Goal: Task Accomplishment & Management: Complete application form

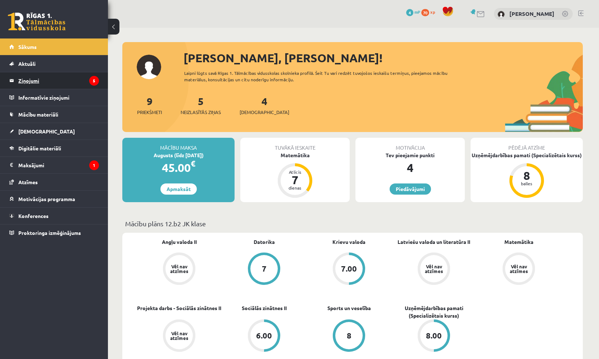
click at [69, 79] on legend "Ziņojumi 5" at bounding box center [58, 80] width 81 height 17
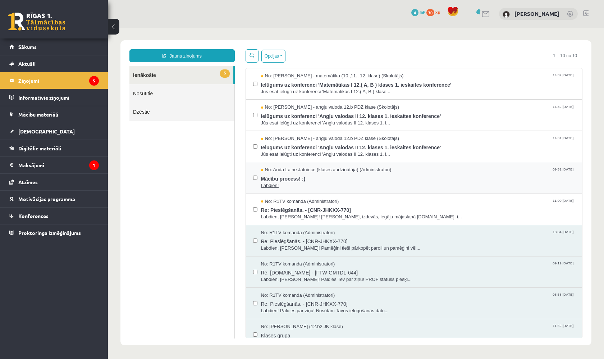
click at [321, 186] on span "Labdien!" at bounding box center [418, 185] width 314 height 7
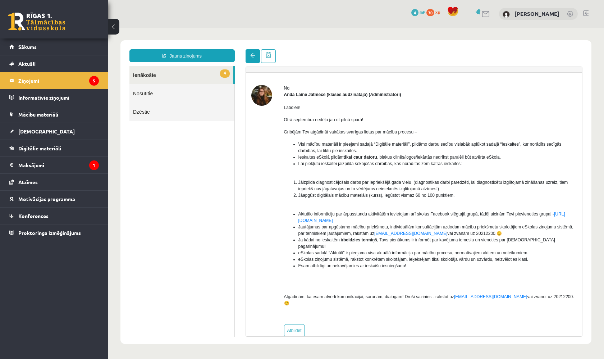
click at [253, 58] on span at bounding box center [252, 55] width 5 height 5
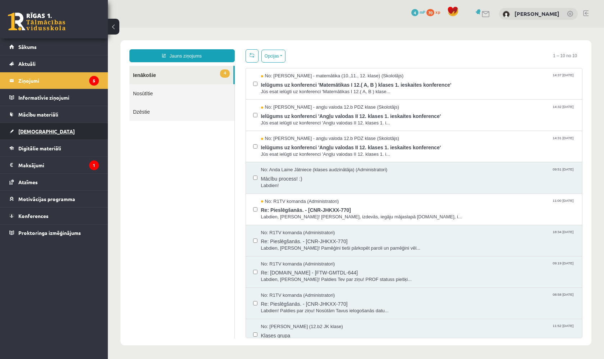
click at [36, 130] on span "[DEMOGRAPHIC_DATA]" at bounding box center [46, 131] width 56 height 6
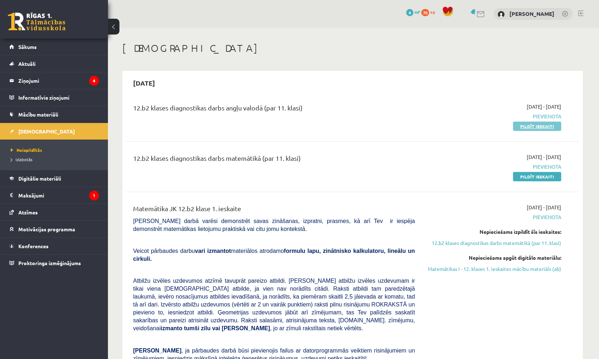
click at [543, 125] on link "Pildīt ieskaiti" at bounding box center [537, 125] width 48 height 9
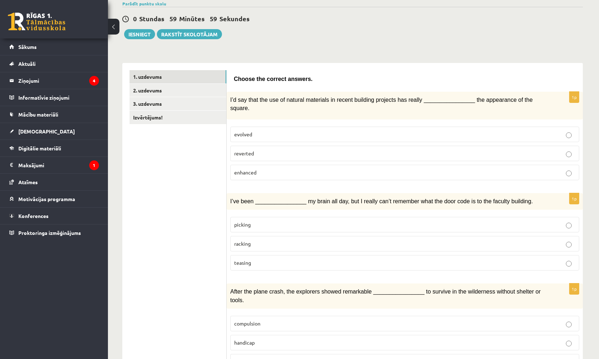
scroll to position [63, 0]
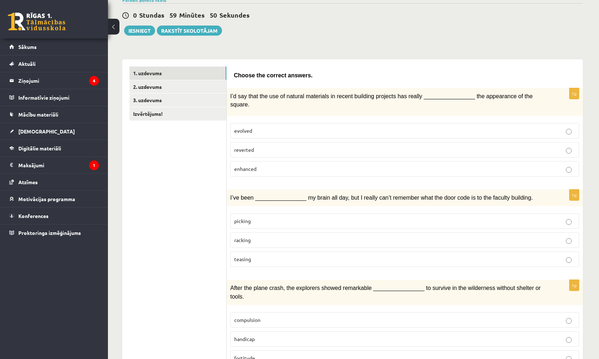
click at [259, 170] on p "enhanced" at bounding box center [404, 169] width 341 height 8
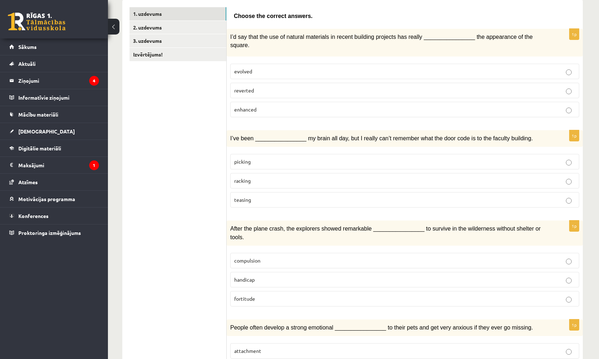
scroll to position [122, 0]
click at [276, 164] on p "picking" at bounding box center [404, 162] width 341 height 8
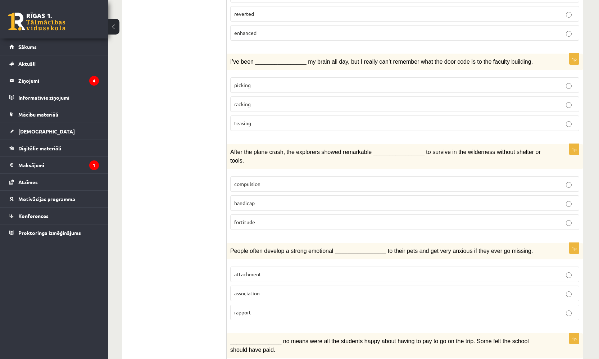
scroll to position [201, 0]
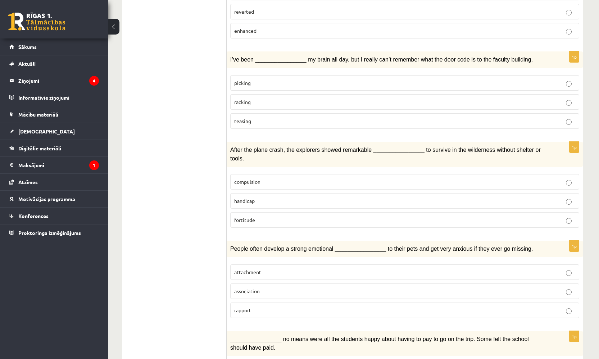
click at [289, 179] on p "compulsion" at bounding box center [404, 182] width 341 height 8
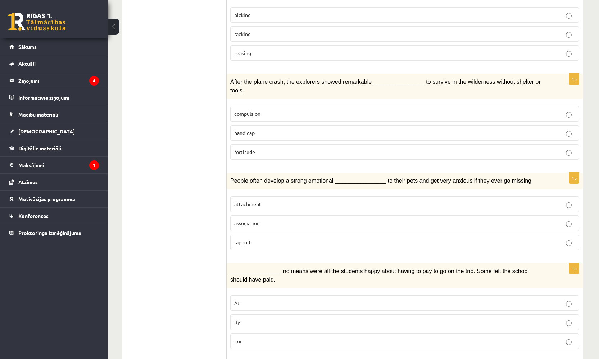
scroll to position [269, 0]
click at [289, 205] on label "attachment" at bounding box center [404, 203] width 349 height 15
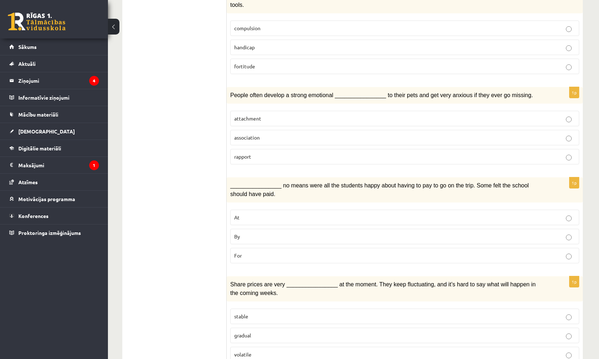
scroll to position [368, 0]
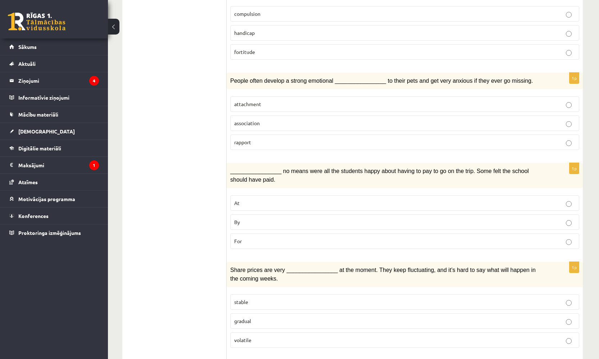
click at [261, 218] on p "By" at bounding box center [404, 222] width 341 height 8
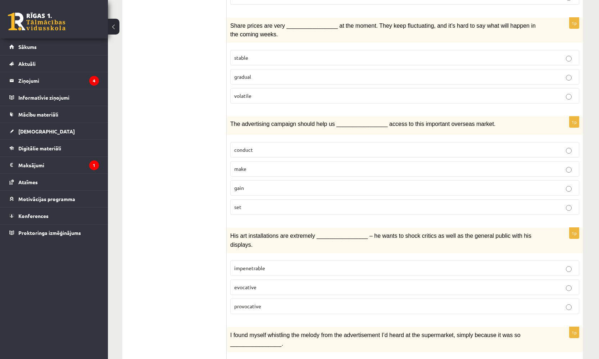
scroll to position [612, 0]
click at [283, 74] on p "gradual" at bounding box center [404, 78] width 341 height 8
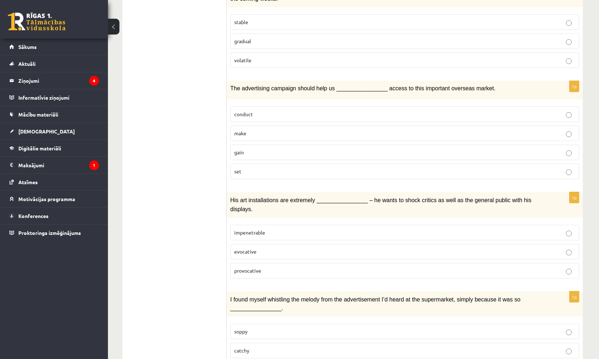
scroll to position [650, 0]
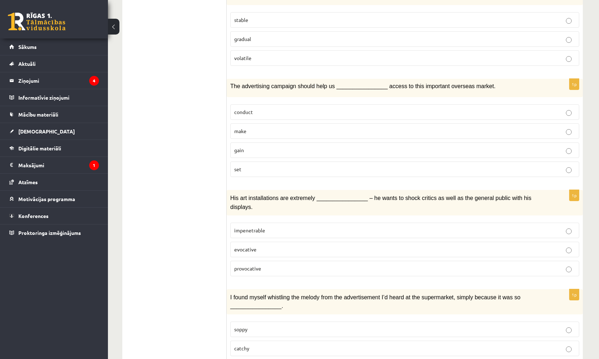
click at [286, 147] on p "gain" at bounding box center [404, 150] width 341 height 8
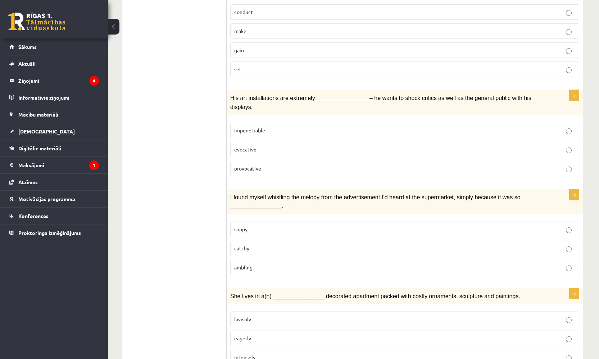
scroll to position [764, 0]
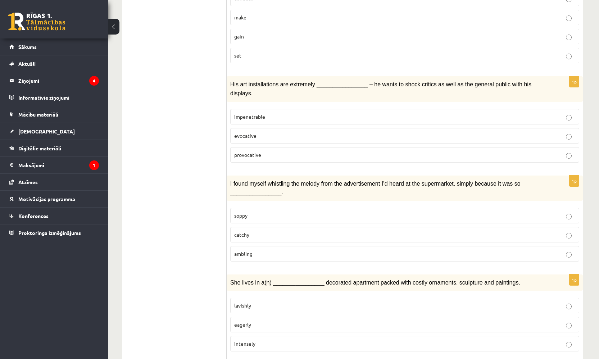
click at [270, 151] on p "provocative" at bounding box center [404, 155] width 341 height 8
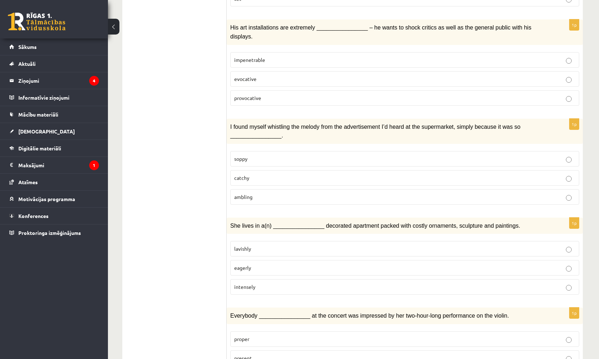
scroll to position [844, 0]
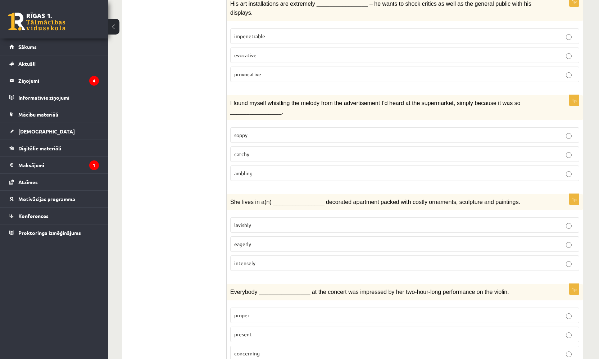
click at [263, 151] on label "catchy" at bounding box center [404, 153] width 349 height 15
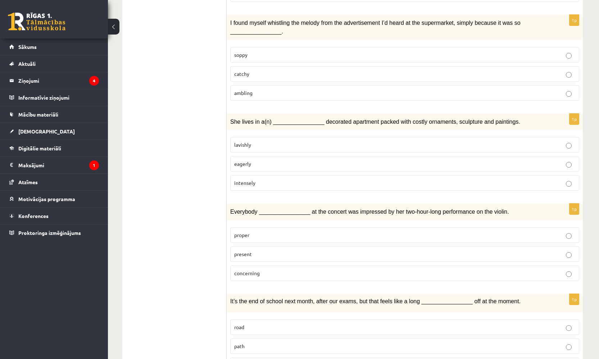
scroll to position [936, 0]
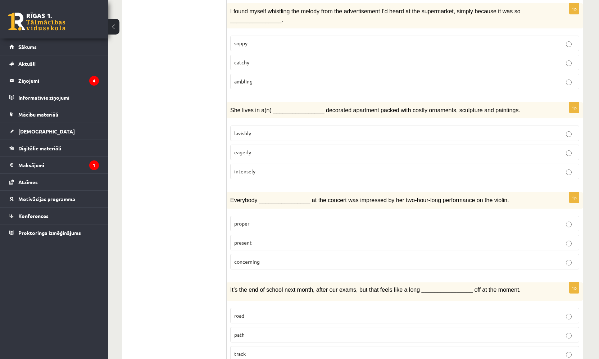
click at [345, 129] on p "lavishly" at bounding box center [404, 133] width 341 height 8
click at [294, 168] on p "intensely" at bounding box center [404, 172] width 341 height 8
click at [287, 129] on p "lavishly" at bounding box center [404, 133] width 341 height 8
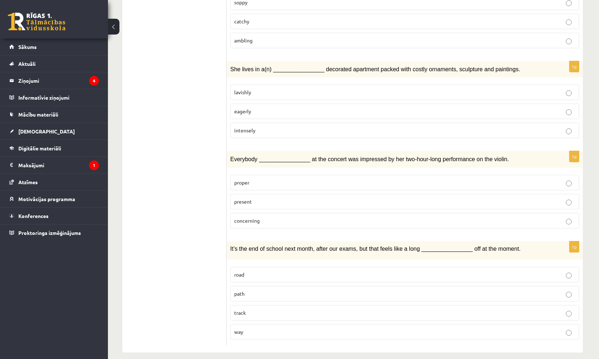
scroll to position [977, 0]
click at [271, 198] on p "present" at bounding box center [404, 202] width 341 height 8
click at [328, 271] on p "road" at bounding box center [404, 275] width 341 height 8
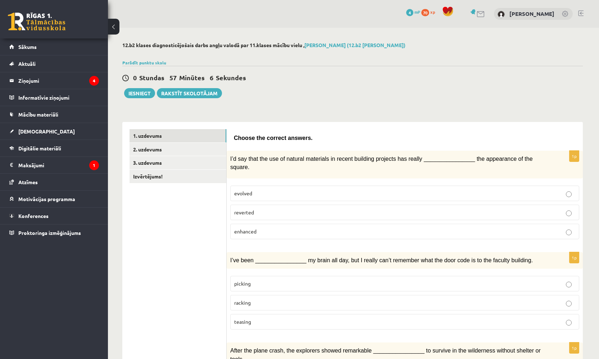
scroll to position [0, 0]
click at [190, 150] on link "2. uzdevums" at bounding box center [177, 149] width 97 height 13
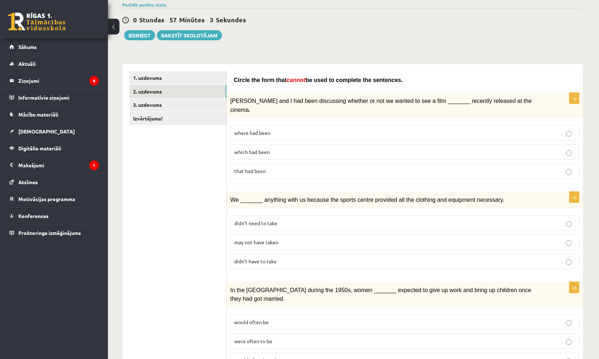
scroll to position [60, 0]
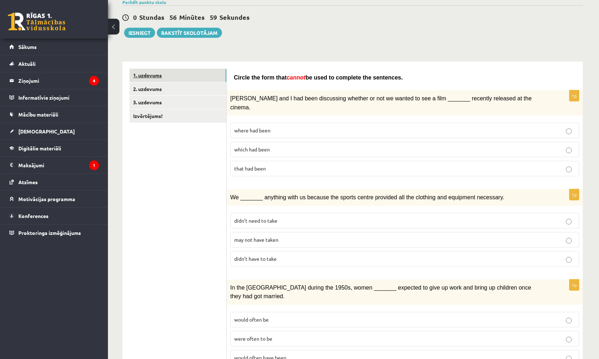
click at [202, 76] on link "1. uzdevums" at bounding box center [177, 75] width 97 height 13
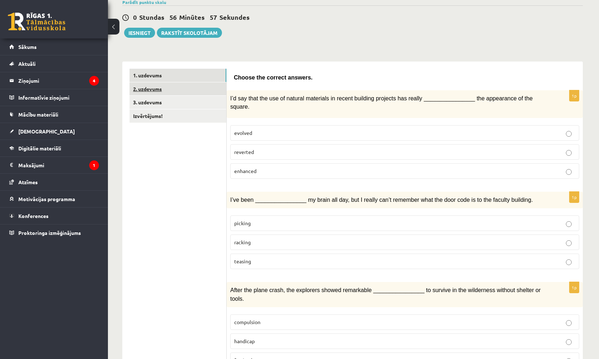
click at [210, 83] on link "2. uzdevums" at bounding box center [177, 88] width 97 height 13
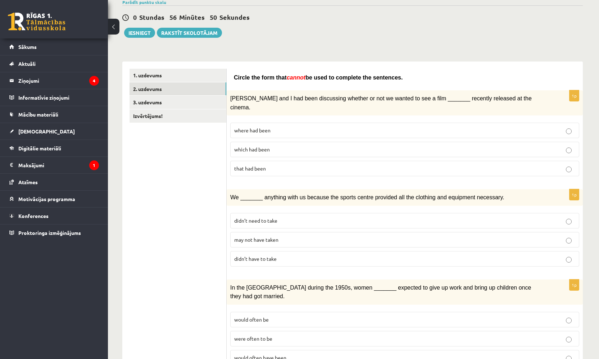
click at [280, 127] on p "where had been" at bounding box center [404, 131] width 341 height 8
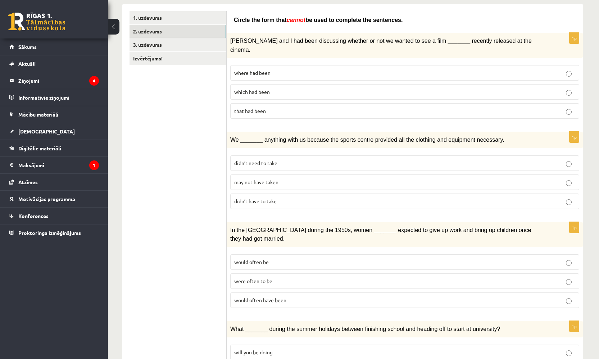
scroll to position [119, 0]
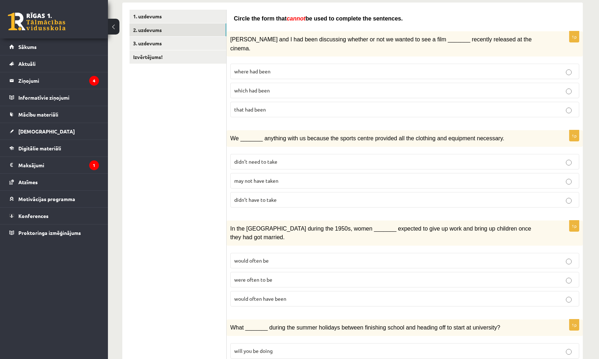
click at [280, 177] on p "may not have taken" at bounding box center [404, 181] width 341 height 8
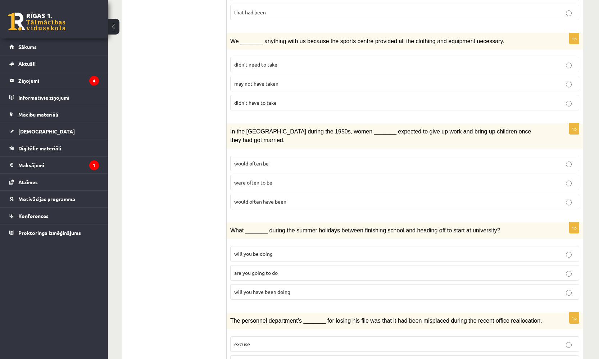
scroll to position [217, 0]
click at [295, 197] on p "would often have been" at bounding box center [404, 201] width 341 height 8
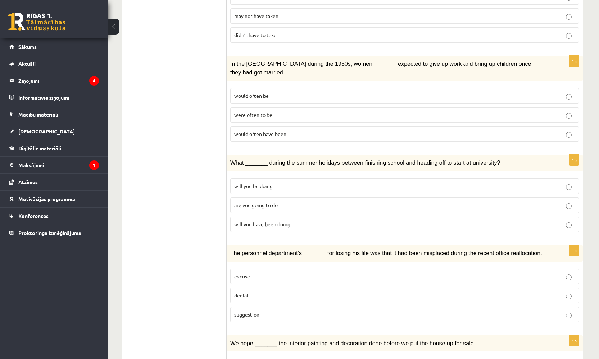
scroll to position [316, 0]
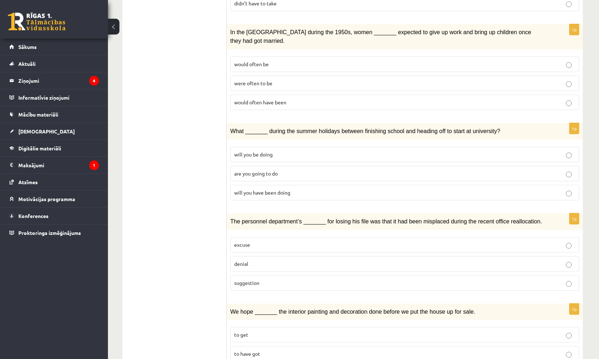
click at [263, 185] on label "will you have been doing" at bounding box center [404, 192] width 349 height 15
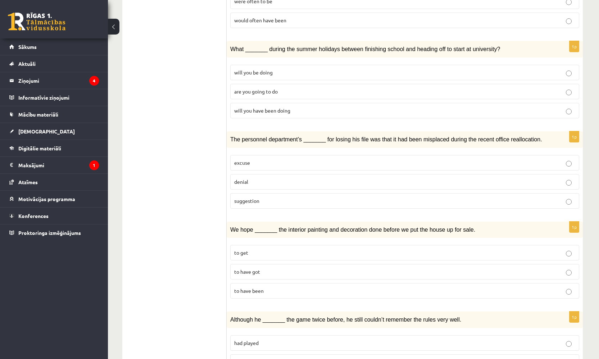
scroll to position [408, 0]
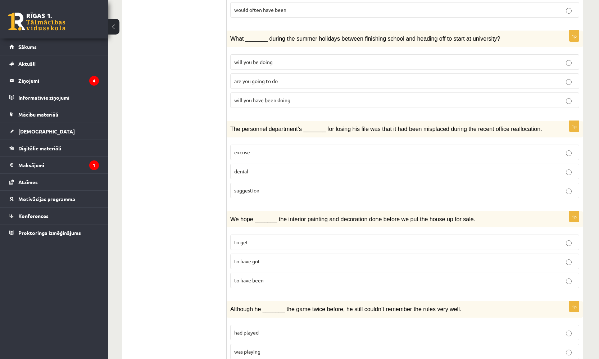
click at [334, 187] on p "suggestion" at bounding box center [404, 191] width 341 height 8
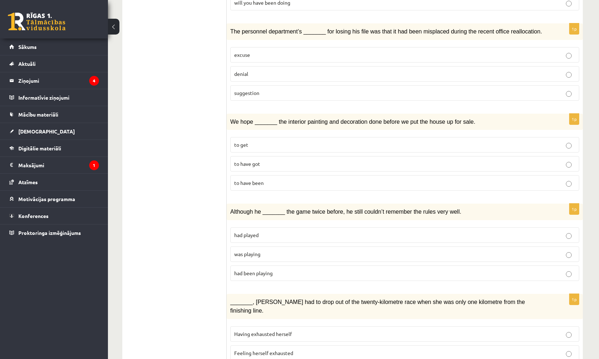
scroll to position [507, 0]
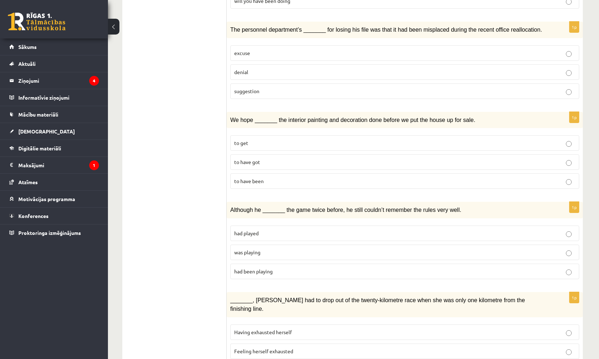
click at [263, 154] on label "to have got" at bounding box center [404, 161] width 349 height 15
click at [249, 177] on p "to have been" at bounding box center [404, 181] width 341 height 8
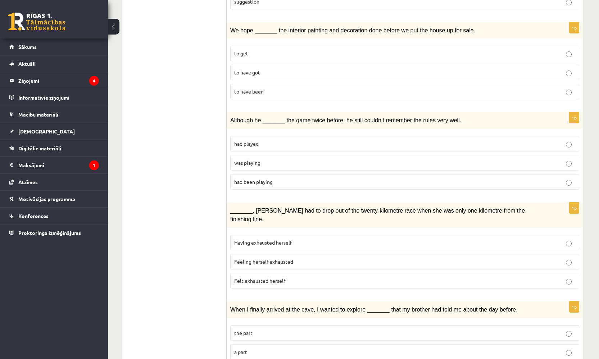
scroll to position [600, 0]
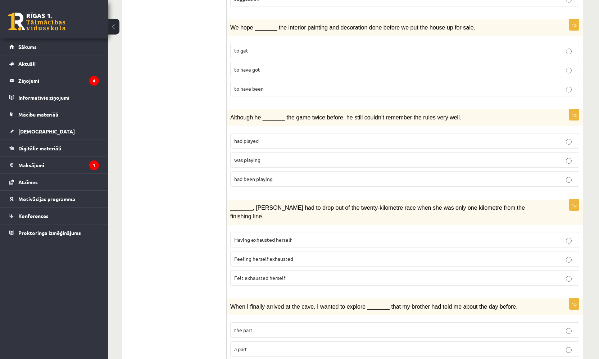
click at [265, 156] on p "was playing" at bounding box center [404, 160] width 341 height 8
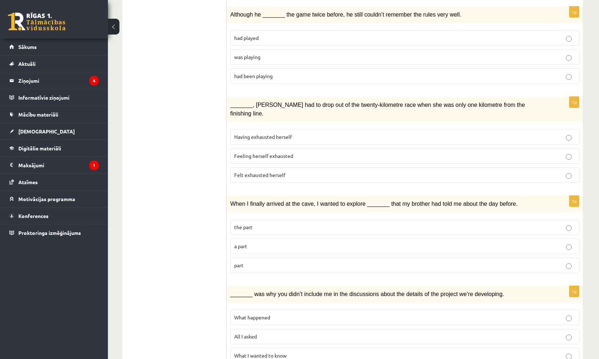
scroll to position [702, 0]
click at [292, 171] on p "Felt exhausted herself" at bounding box center [404, 175] width 341 height 8
click at [294, 262] on p "part" at bounding box center [404, 266] width 341 height 8
click at [264, 314] on span "What happened" at bounding box center [252, 317] width 36 height 6
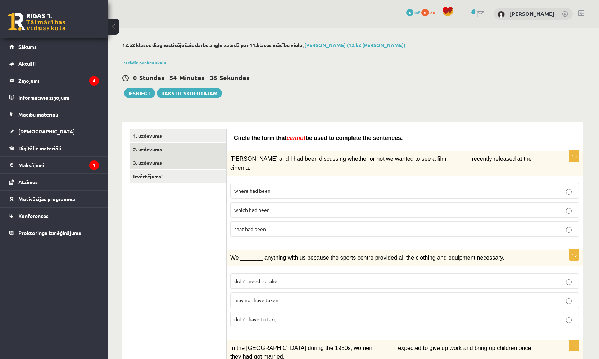
scroll to position [0, 0]
click at [210, 162] on link "3. uzdevums" at bounding box center [177, 162] width 97 height 13
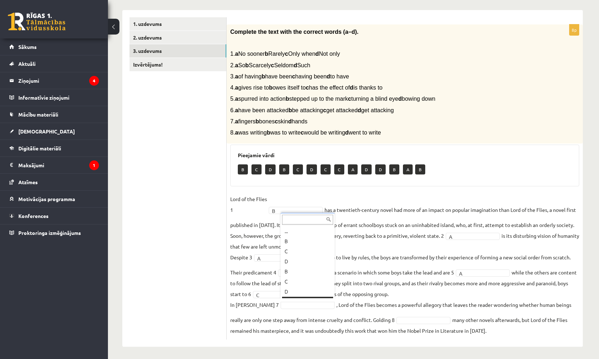
scroll to position [9, 0]
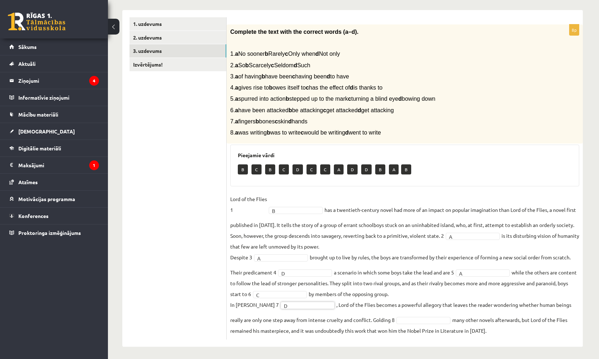
click at [329, 309] on fieldset "Lord of the Flies 1 B * has a twentieth-century novel had more of an impact on …" at bounding box center [404, 264] width 349 height 142
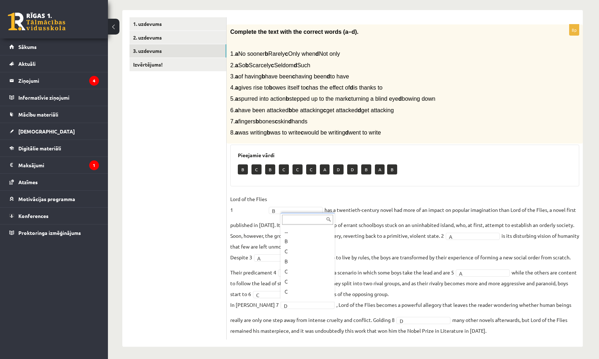
scroll to position [19, 0]
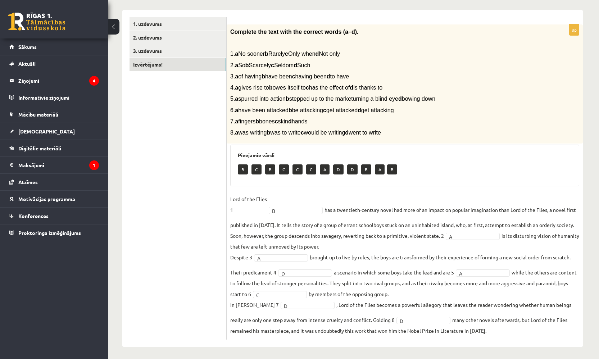
click at [205, 60] on link "Izvērtējums!" at bounding box center [177, 64] width 97 height 13
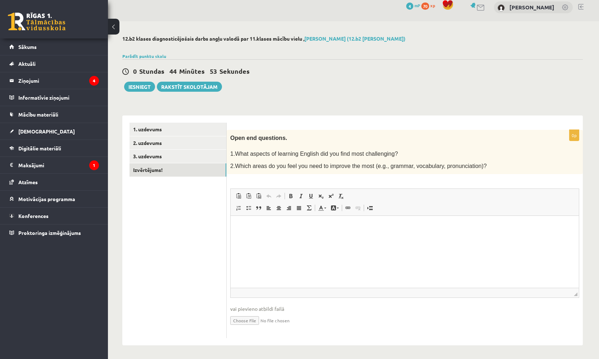
scroll to position [6, 0]
click at [335, 229] on p "Bagātinātā teksta redaktors, wiswyg-editor-user-answer-47025738307840" at bounding box center [405, 227] width 334 height 8
drag, startPoint x: 285, startPoint y: 226, endPoint x: 271, endPoint y: 229, distance: 13.8
click at [271, 229] on p "**********" at bounding box center [405, 226] width 334 height 7
click at [289, 229] on p "**********" at bounding box center [405, 226] width 334 height 7
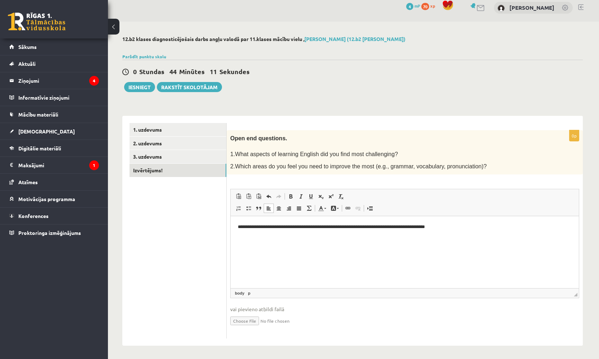
click at [287, 228] on p "**********" at bounding box center [405, 226] width 334 height 7
click at [463, 228] on p "**********" at bounding box center [405, 226] width 334 height 7
drag, startPoint x: 492, startPoint y: 226, endPoint x: 366, endPoint y: 228, distance: 126.2
click at [366, 228] on p "**********" at bounding box center [405, 226] width 334 height 7
drag, startPoint x: 384, startPoint y: 228, endPoint x: 371, endPoint y: 229, distance: 12.9
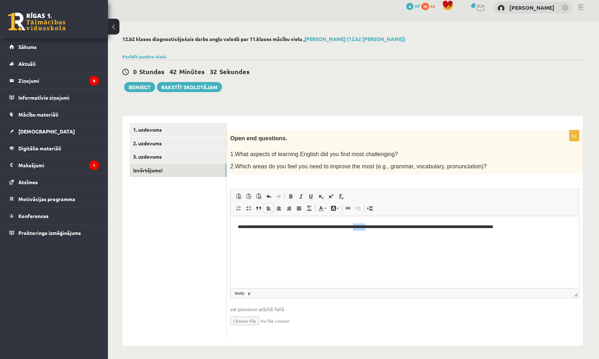
click at [371, 229] on p "**********" at bounding box center [405, 226] width 334 height 7
click at [382, 238] on html "**********" at bounding box center [404, 227] width 348 height 22
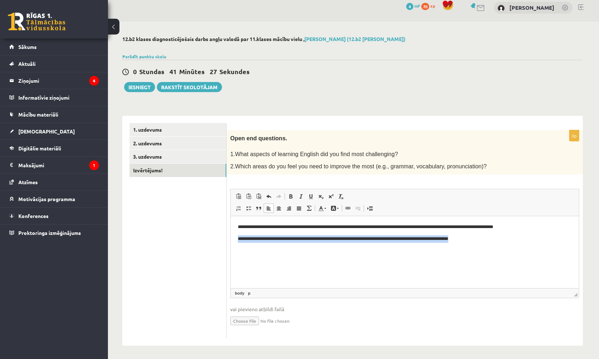
drag, startPoint x: 531, startPoint y: 228, endPoint x: 536, endPoint y: 237, distance: 10.3
click at [536, 237] on body "**********" at bounding box center [405, 232] width 334 height 19
click at [536, 237] on p "**********" at bounding box center [405, 238] width 334 height 7
drag, startPoint x: 444, startPoint y: 239, endPoint x: 437, endPoint y: 240, distance: 7.0
click at [437, 240] on p "**********" at bounding box center [405, 238] width 334 height 7
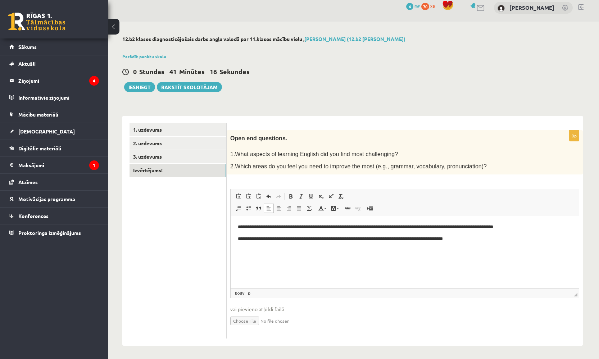
click at [483, 243] on html "**********" at bounding box center [404, 232] width 348 height 33
click at [206, 156] on link "3. uzdevums" at bounding box center [177, 156] width 97 height 13
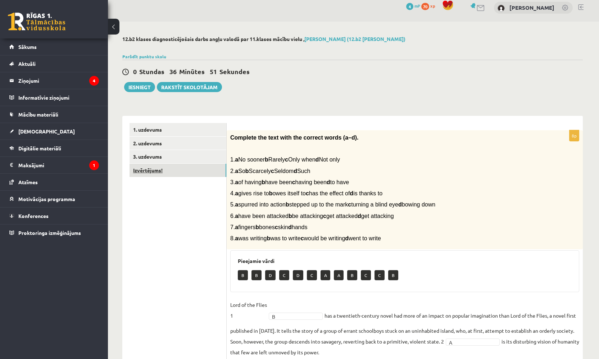
click at [198, 169] on link "Izvērtējums!" at bounding box center [177, 170] width 97 height 13
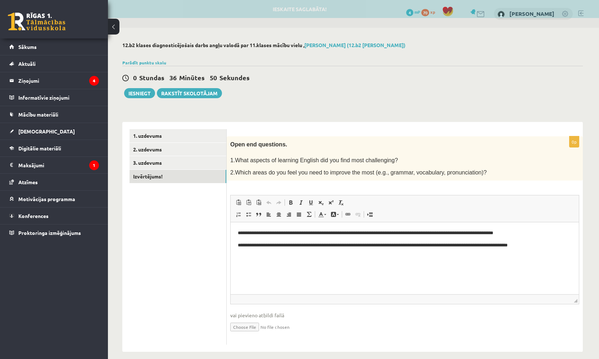
scroll to position [0, 0]
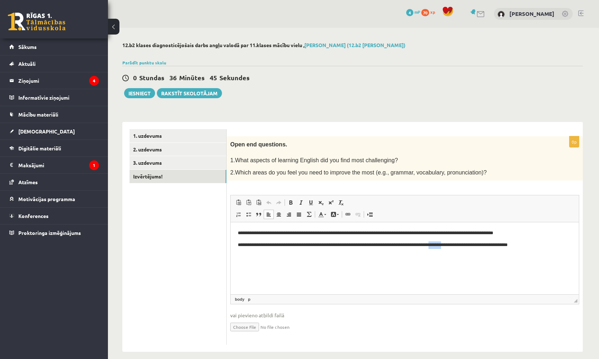
drag, startPoint x: 466, startPoint y: 246, endPoint x: 454, endPoint y: 247, distance: 11.6
click at [454, 247] on p "**********" at bounding box center [405, 244] width 334 height 7
click at [537, 247] on p "**********" at bounding box center [405, 244] width 334 height 7
drag, startPoint x: 450, startPoint y: 245, endPoint x: 437, endPoint y: 246, distance: 13.0
click at [437, 246] on p "**********" at bounding box center [405, 248] width 334 height 14
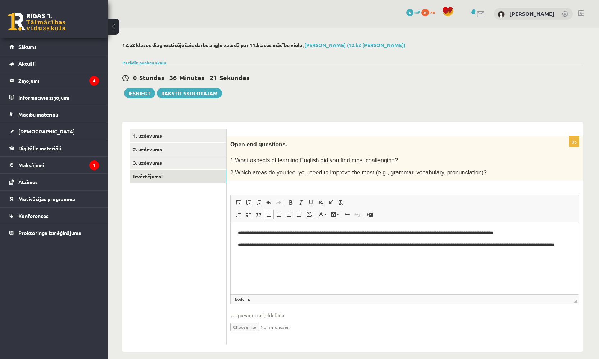
click at [442, 246] on p "**********" at bounding box center [405, 248] width 334 height 14
click at [443, 246] on p "**********" at bounding box center [405, 248] width 334 height 14
click at [474, 253] on p "**********" at bounding box center [405, 248] width 334 height 14
click at [464, 246] on p "**********" at bounding box center [405, 248] width 334 height 14
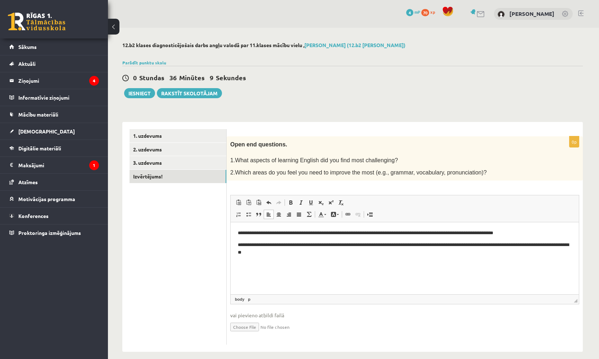
click at [464, 246] on p "**********" at bounding box center [405, 248] width 334 height 14
click at [528, 258] on html "**********" at bounding box center [404, 242] width 348 height 41
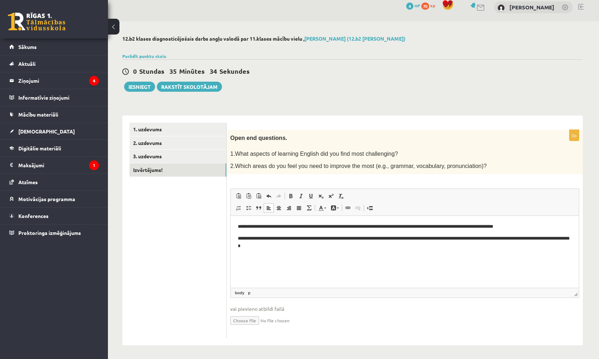
scroll to position [6, 0]
click at [137, 86] on button "Iesniegt" at bounding box center [139, 87] width 31 height 10
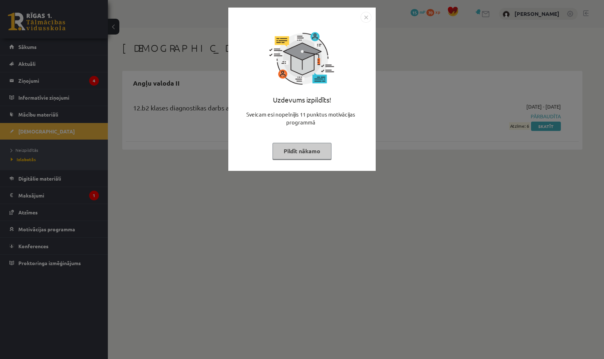
click at [308, 150] on button "Pildīt nākamo" at bounding box center [301, 151] width 59 height 17
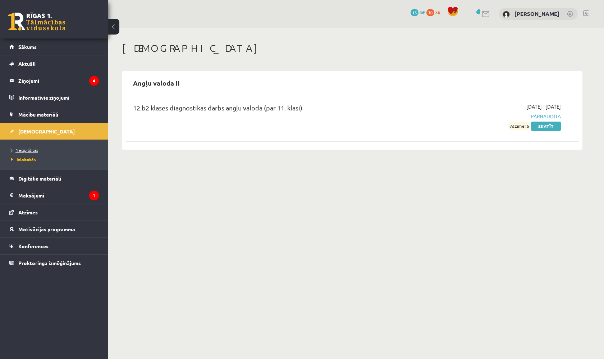
click at [24, 151] on span "Neizpildītās" at bounding box center [24, 150] width 27 height 6
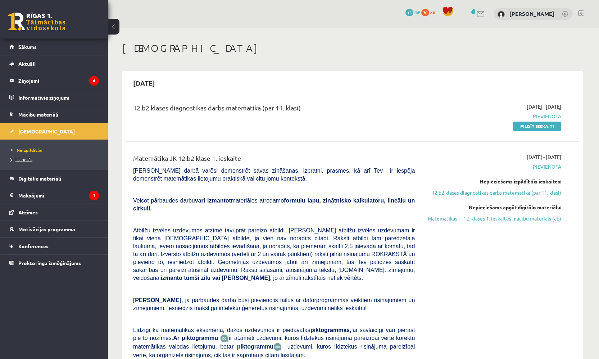
click at [24, 160] on span "Izlabotās" at bounding box center [22, 159] width 22 height 6
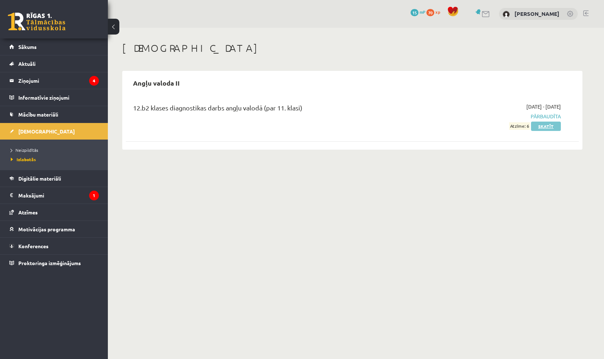
click at [553, 124] on link "Skatīt" at bounding box center [546, 125] width 30 height 9
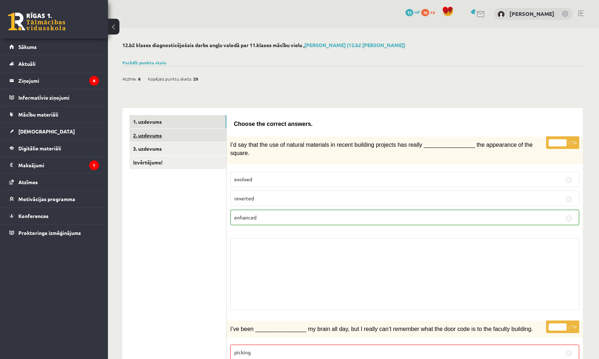
click at [206, 136] on link "2. uzdevums" at bounding box center [177, 135] width 97 height 13
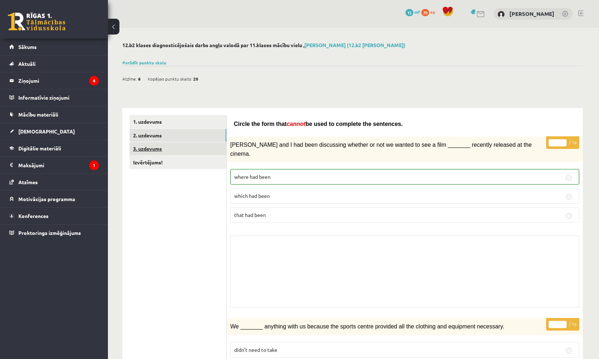
click at [211, 147] on link "3. uzdevums" at bounding box center [177, 148] width 97 height 13
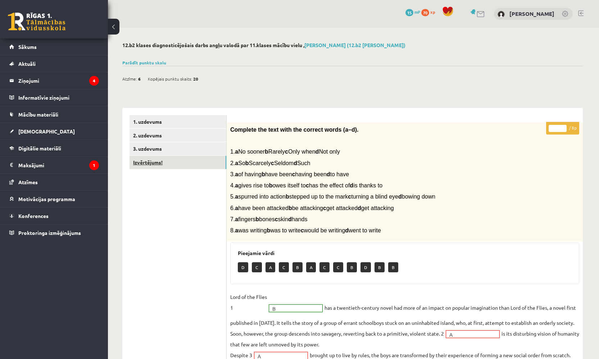
click at [175, 161] on link "Izvērtējums!" at bounding box center [177, 162] width 97 height 13
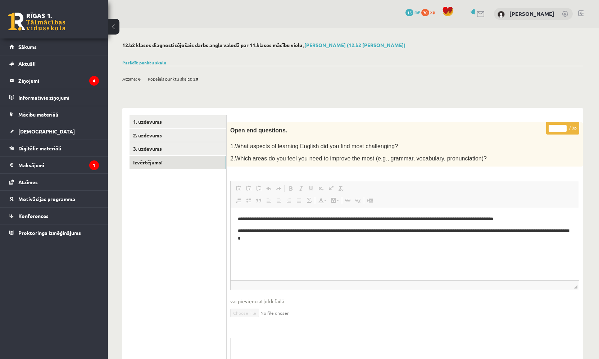
click at [115, 27] on button at bounding box center [114, 27] width 12 height 16
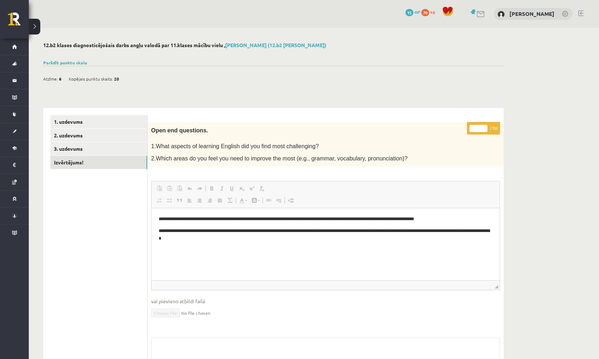
click at [35, 27] on button at bounding box center [35, 27] width 12 height 16
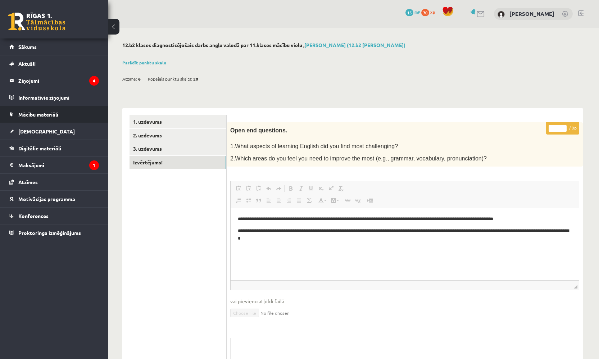
click at [27, 113] on span "Mācību materiāli" at bounding box center [38, 114] width 40 height 6
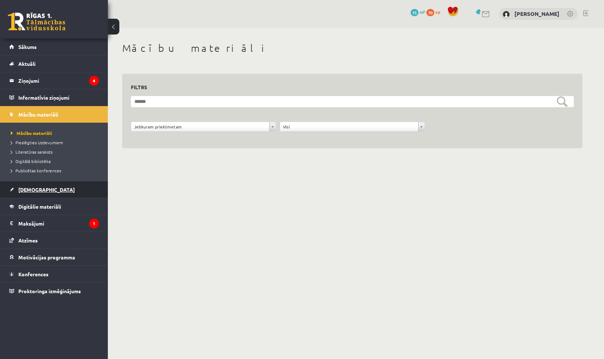
click at [28, 192] on link "[DEMOGRAPHIC_DATA]" at bounding box center [54, 189] width 90 height 17
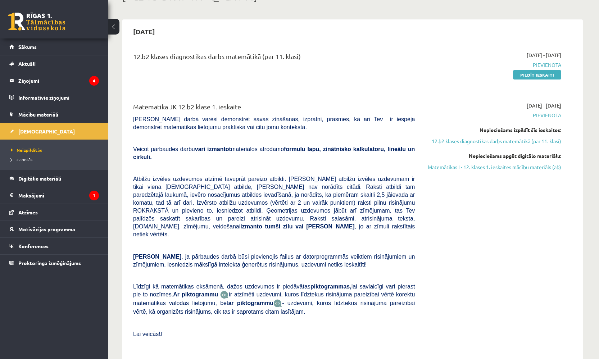
scroll to position [51, 0]
click at [544, 74] on link "Pildīt ieskaiti" at bounding box center [537, 74] width 48 height 9
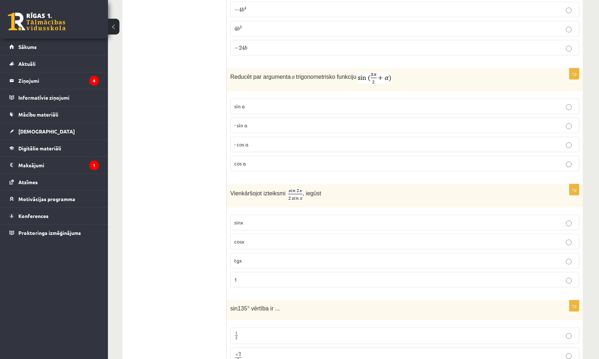
scroll to position [189, 0]
click at [285, 267] on label "tgx" at bounding box center [404, 259] width 349 height 15
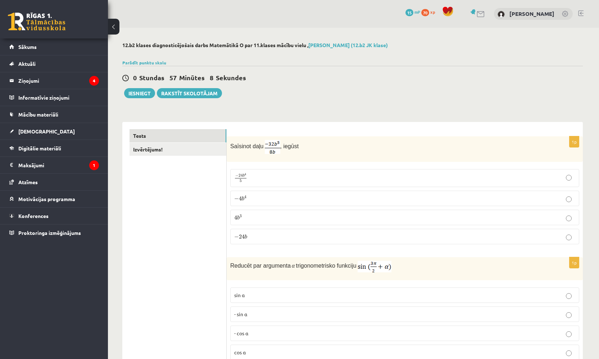
scroll to position [0, 0]
click at [367, 200] on p "− 4 b 4 − 4 b 4" at bounding box center [404, 198] width 341 height 8
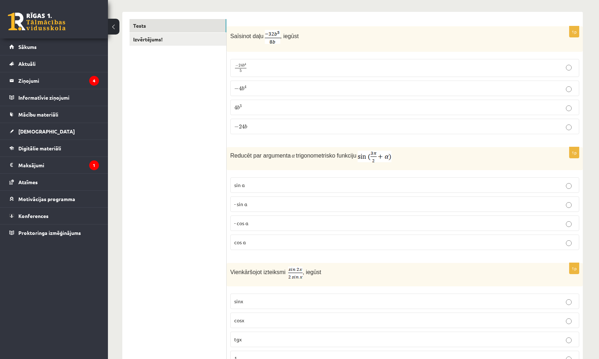
scroll to position [121, 0]
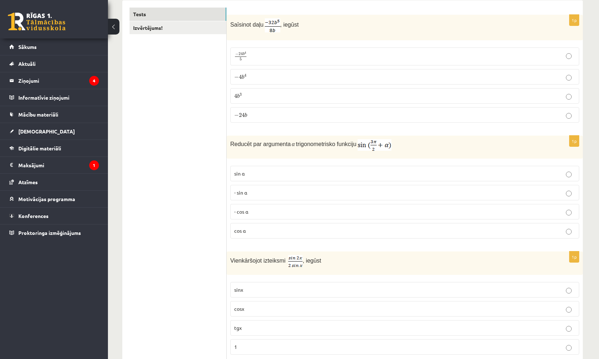
click at [290, 212] on p "- cos ⁡α" at bounding box center [404, 212] width 341 height 8
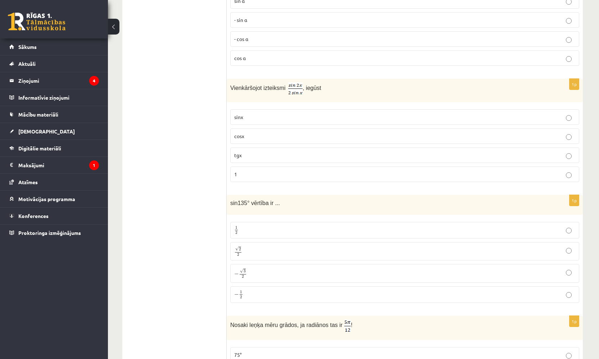
scroll to position [294, 0]
click at [293, 137] on p "cosx" at bounding box center [404, 137] width 341 height 8
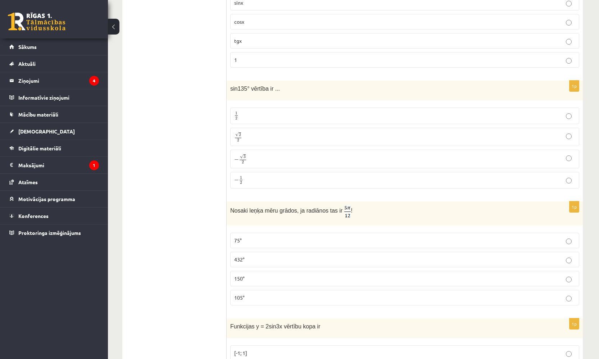
scroll to position [407, 0]
click at [276, 138] on p "√ 2 2 2 2" at bounding box center [404, 138] width 341 height 10
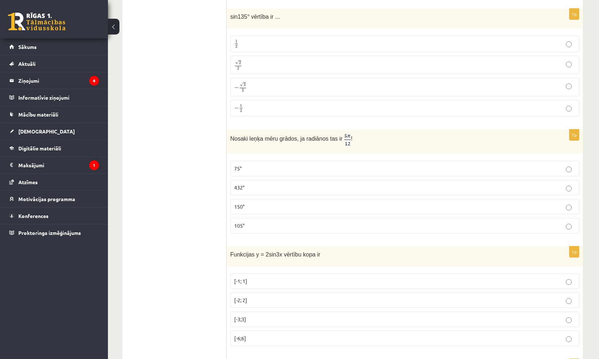
scroll to position [492, 0]
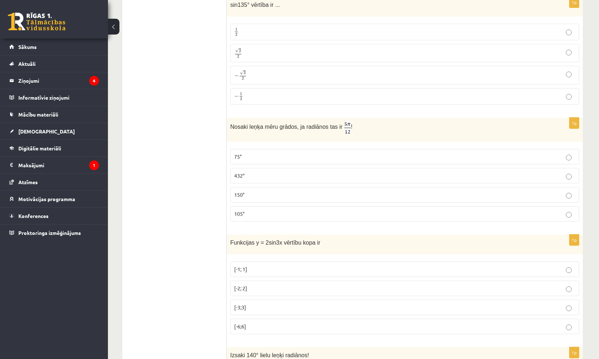
click at [264, 156] on p "75°" at bounding box center [404, 157] width 341 height 8
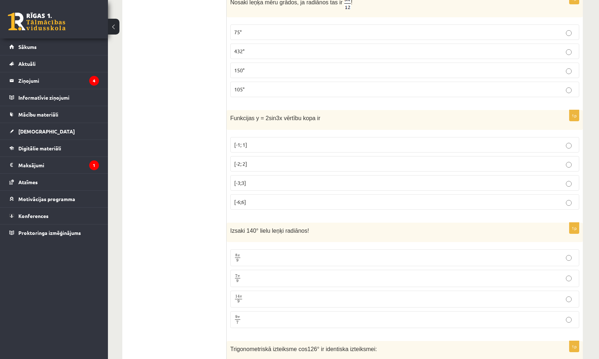
scroll to position [616, 0]
click at [263, 160] on p "[-2; 2]" at bounding box center [404, 164] width 341 height 8
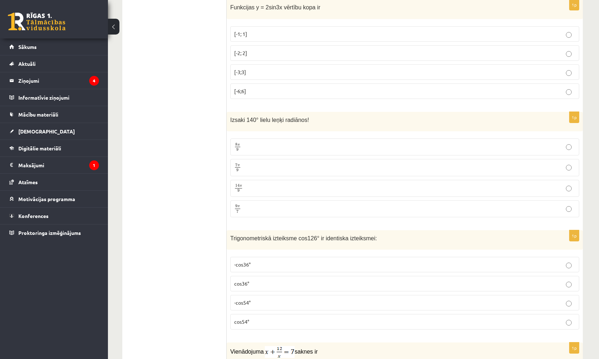
scroll to position [727, 0]
click at [292, 163] on p "7 π 9 7 π 9" at bounding box center [404, 167] width 341 height 9
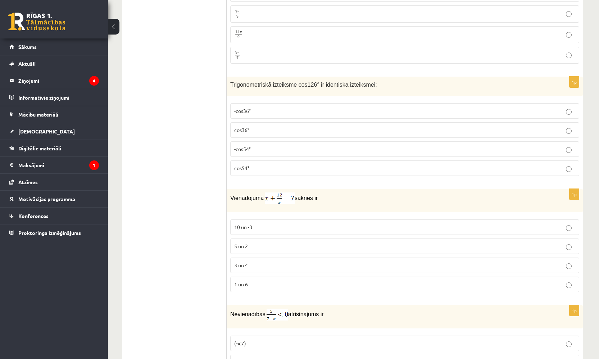
scroll to position [881, 0]
click at [298, 137] on label "cos36°" at bounding box center [404, 129] width 349 height 15
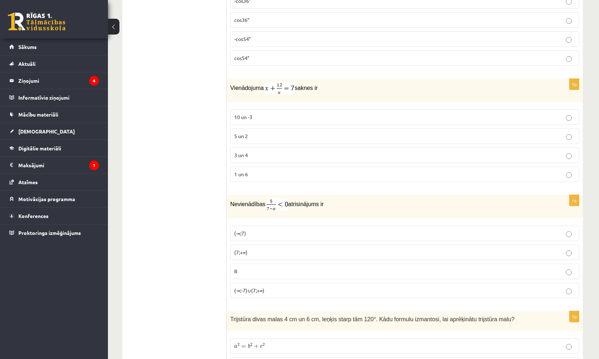
scroll to position [991, 0]
click at [352, 103] on div "1p Vienādojuma saknes ir 10 un -3 5 un 2 3 un 4 1 un 6" at bounding box center [404, 132] width 356 height 109
click at [275, 155] on p "3 un 4" at bounding box center [404, 155] width 341 height 8
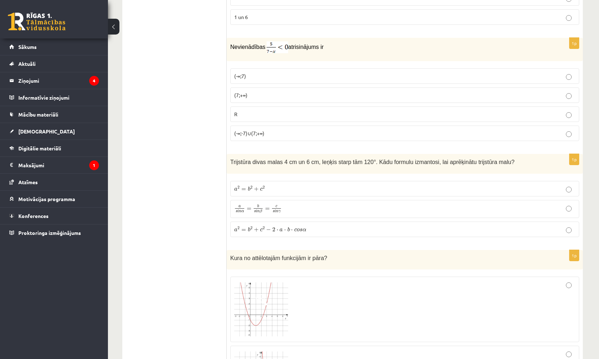
scroll to position [1225, 0]
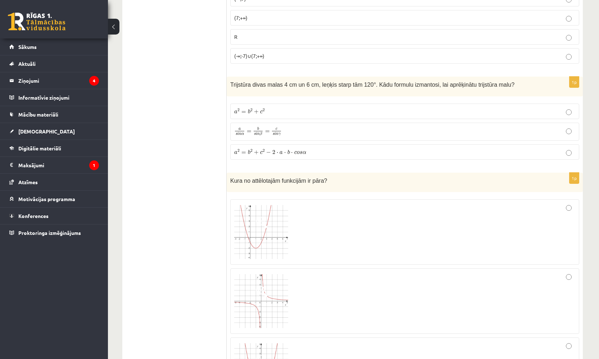
click at [304, 151] on span "α" at bounding box center [304, 152] width 4 height 3
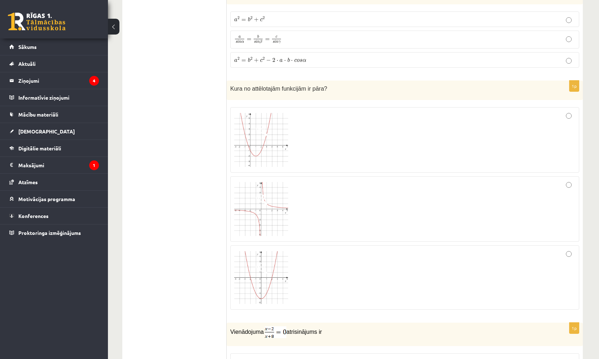
scroll to position [1318, 0]
click at [343, 157] on div at bounding box center [404, 139] width 341 height 58
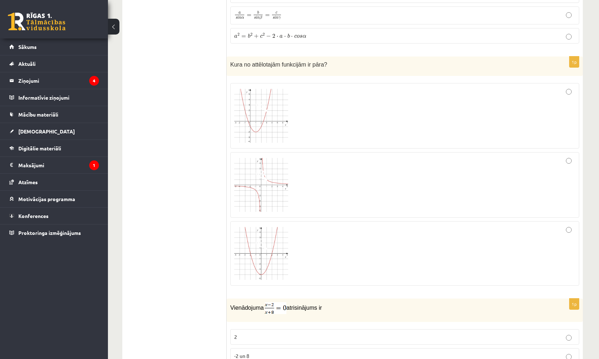
scroll to position [1341, 0]
click at [280, 257] on img at bounding box center [261, 253] width 54 height 53
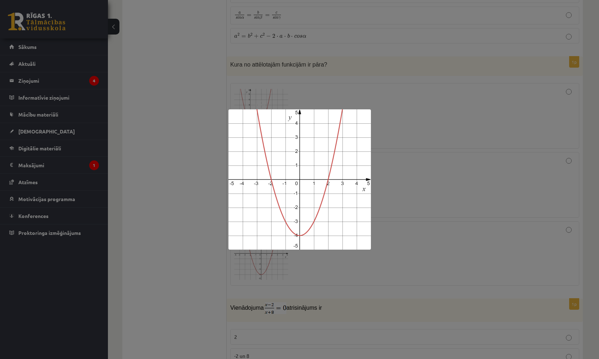
click at [362, 263] on div at bounding box center [299, 179] width 599 height 359
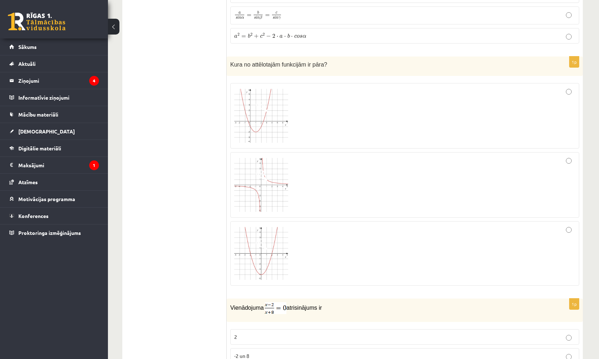
click at [395, 256] on div at bounding box center [404, 253] width 341 height 57
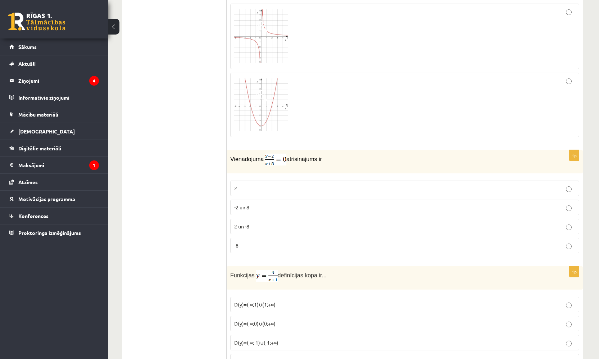
scroll to position [1489, 0]
click at [262, 224] on p "2 un -8" at bounding box center [404, 227] width 341 height 8
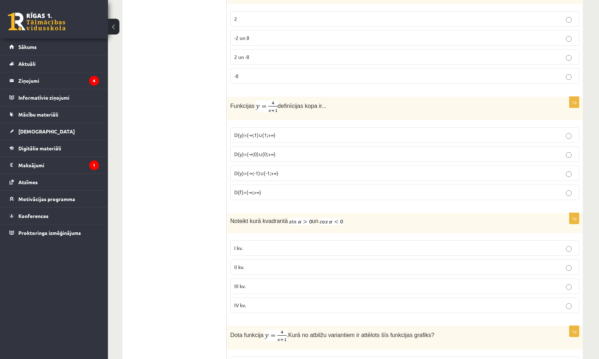
scroll to position [1663, 0]
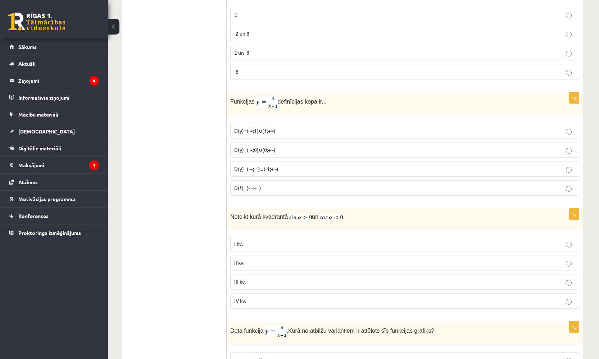
click at [309, 166] on p "D(y)=(-∞;-1)∪(-1;+∞)" at bounding box center [404, 169] width 341 height 8
click at [299, 131] on p "D(y)=(-∞;1)∪(1;+∞)" at bounding box center [404, 131] width 341 height 8
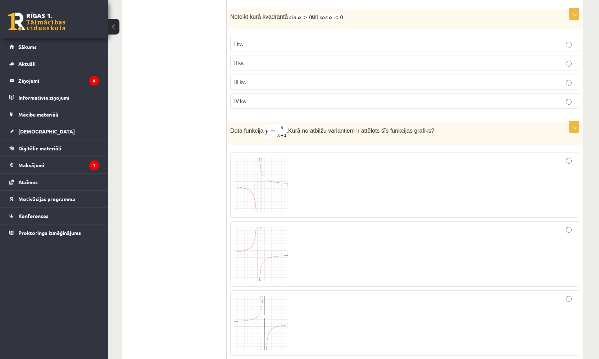
scroll to position [1863, 0]
click at [375, 246] on div at bounding box center [404, 254] width 341 height 58
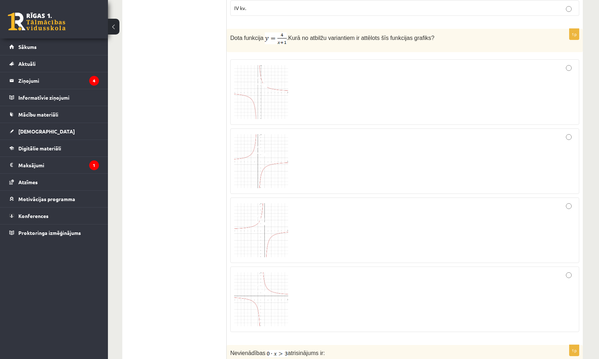
scroll to position [1957, 0]
click at [265, 292] on span at bounding box center [262, 289] width 12 height 12
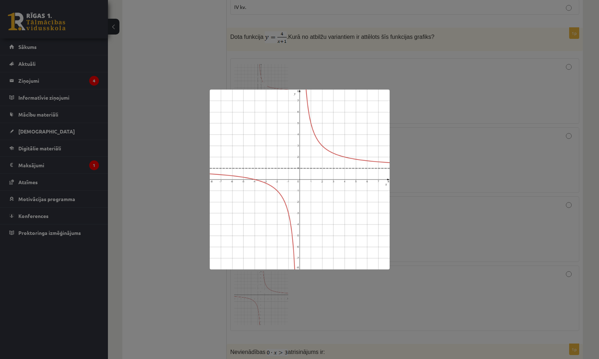
click at [388, 297] on div at bounding box center [299, 179] width 599 height 359
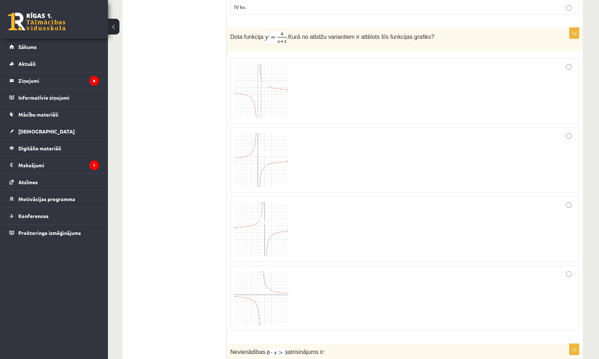
click at [390, 297] on div at bounding box center [404, 298] width 341 height 58
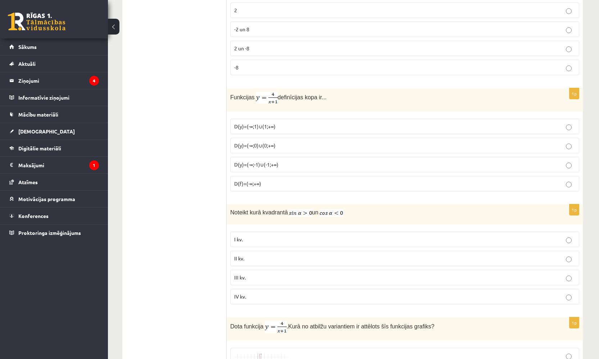
scroll to position [1673, 0]
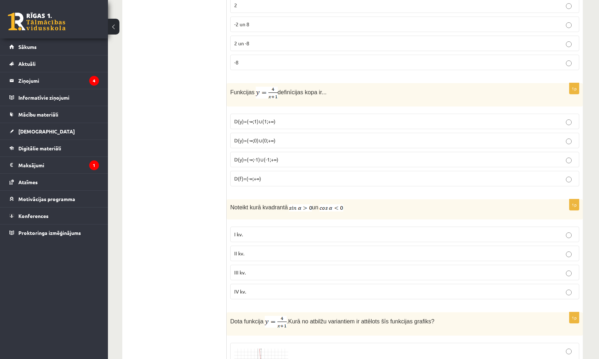
click at [254, 233] on p "I kv." at bounding box center [404, 234] width 341 height 8
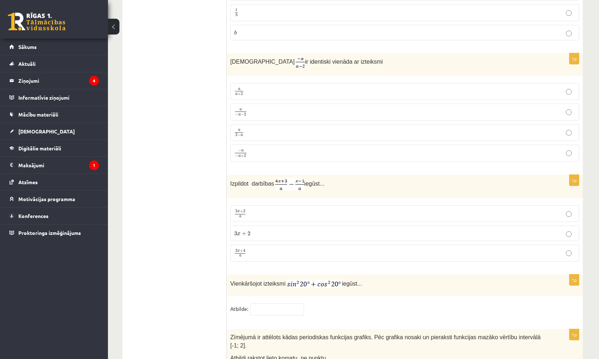
scroll to position [3292, 0]
click at [279, 230] on p "3 x + 2 3 x + 2" at bounding box center [404, 234] width 341 height 8
click at [256, 249] on p "3 x + 4 a 3 x + 4 a" at bounding box center [404, 253] width 341 height 9
click at [269, 231] on p "3 x + 2 3 x + 2" at bounding box center [404, 234] width 341 height 8
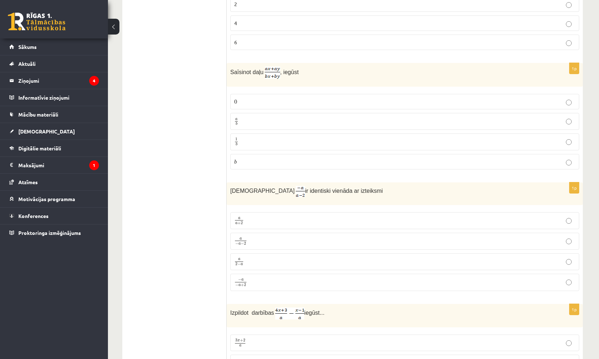
scroll to position [3164, 0]
click at [263, 221] on p "a a + 2 a a + 2" at bounding box center [404, 220] width 341 height 9
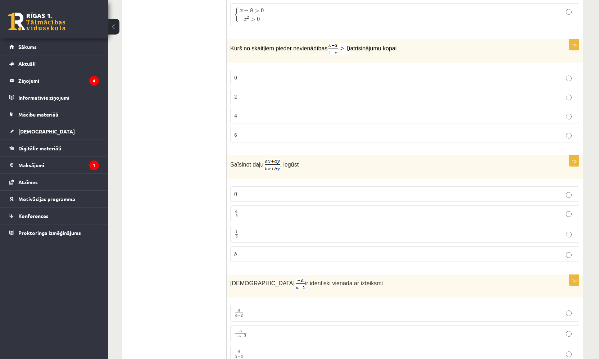
scroll to position [3071, 0]
click at [259, 217] on label "a b a b" at bounding box center [404, 214] width 349 height 17
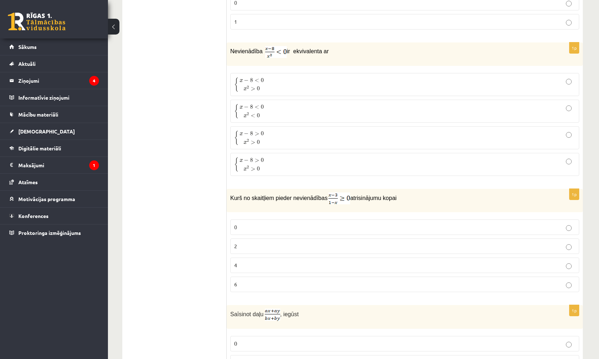
scroll to position [2922, 0]
click at [301, 104] on p "{ x − 8 < 0 x 2 < 0 { x − 8 < 0 x 2 < 0" at bounding box center [404, 111] width 341 height 15
click at [283, 136] on p "{ x − 8 > 0 x 2 > 0 { x − 8 > 0 x 2 > 0" at bounding box center [404, 138] width 341 height 15
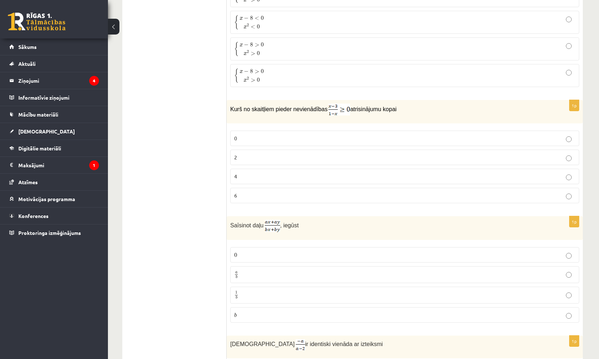
scroll to position [3009, 0]
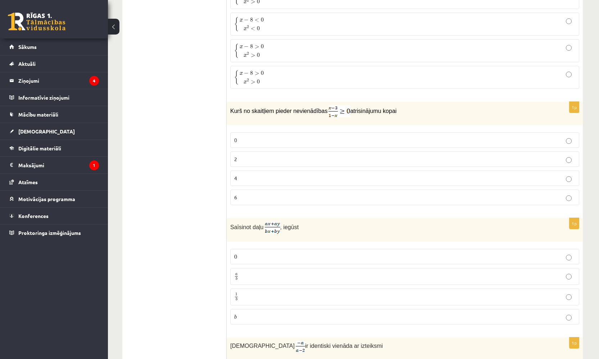
click at [274, 180] on label "4" at bounding box center [404, 177] width 349 height 15
click at [278, 195] on p "6" at bounding box center [404, 197] width 341 height 8
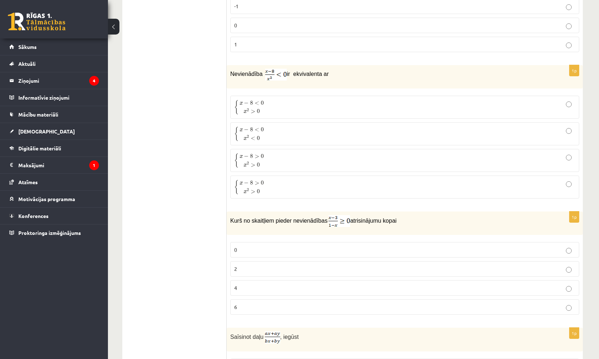
scroll to position [2899, 0]
click at [318, 243] on label "0" at bounding box center [404, 250] width 349 height 15
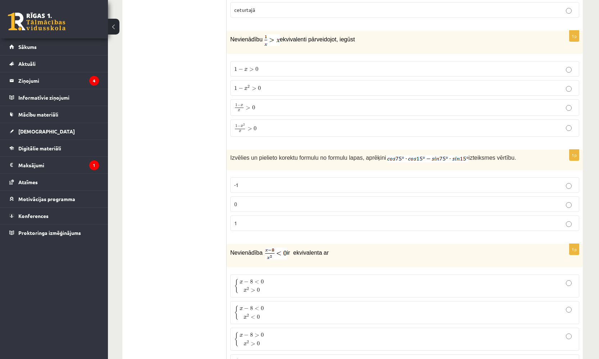
scroll to position [2720, 0]
click at [314, 220] on p "1" at bounding box center [404, 224] width 341 height 8
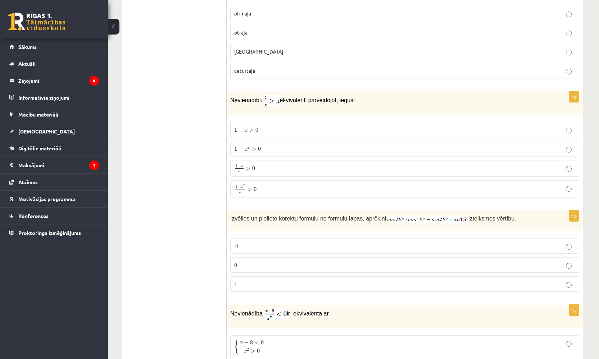
scroll to position [2657, 0]
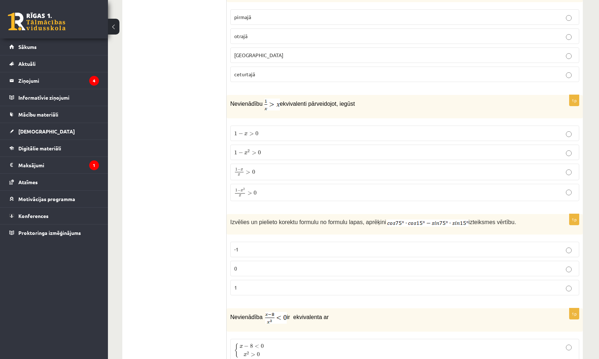
click at [276, 168] on p "1 − x x > 0 1 − x x > 0" at bounding box center [404, 172] width 341 height 9
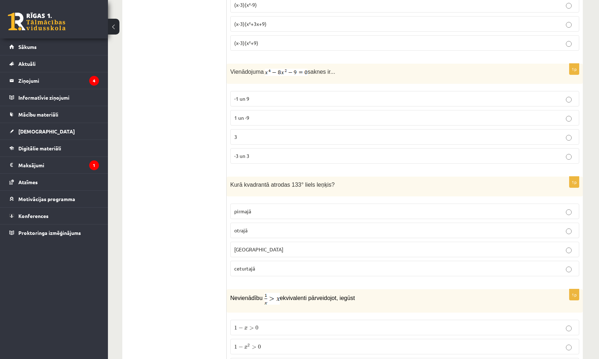
scroll to position [2455, 0]
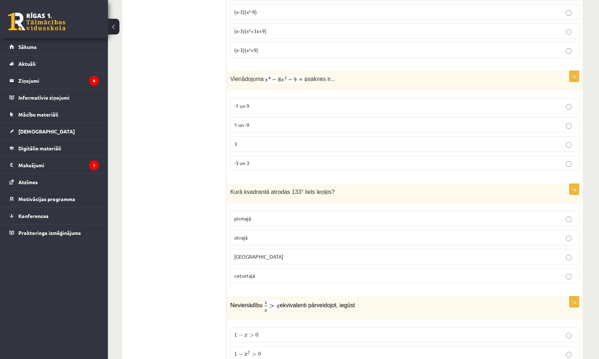
click at [261, 234] on p "otrajā" at bounding box center [404, 238] width 341 height 8
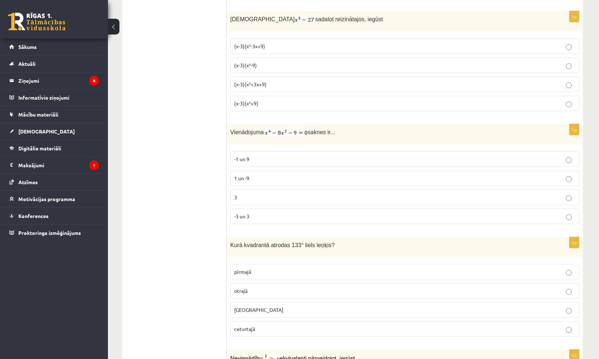
scroll to position [2396, 0]
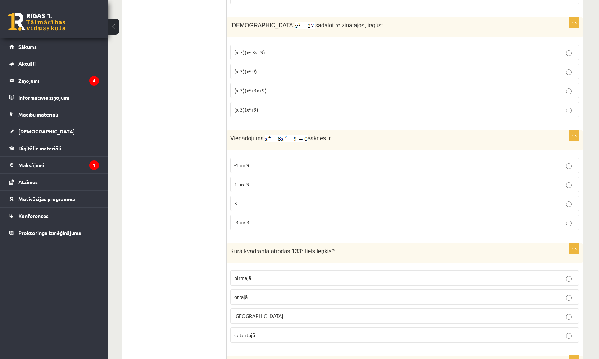
click at [265, 164] on p "-1 un 9" at bounding box center [404, 165] width 341 height 8
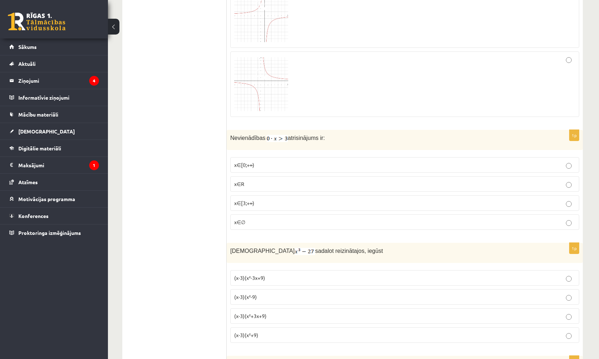
scroll to position [2169, 0]
click at [268, 204] on p "x∈[3;+∞)" at bounding box center [404, 205] width 341 height 8
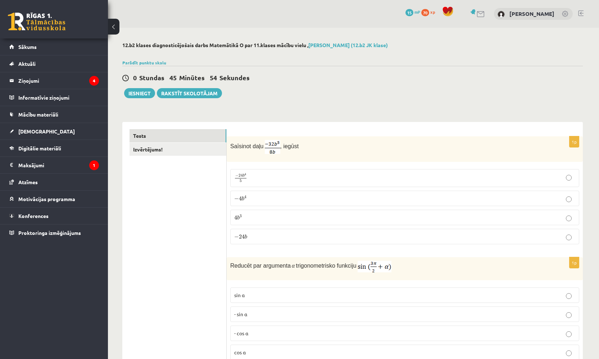
scroll to position [0, 0]
click at [144, 93] on button "Iesniegt" at bounding box center [139, 93] width 31 height 10
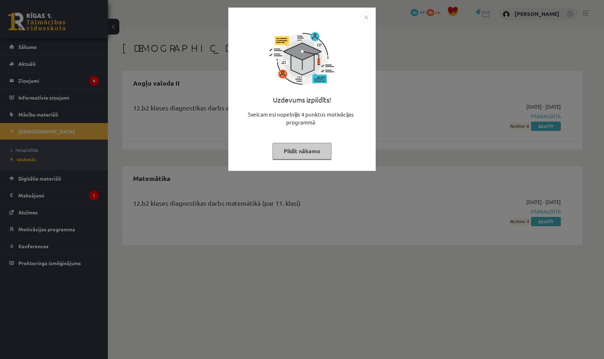
click at [316, 153] on button "Pildīt nākamo" at bounding box center [301, 151] width 59 height 17
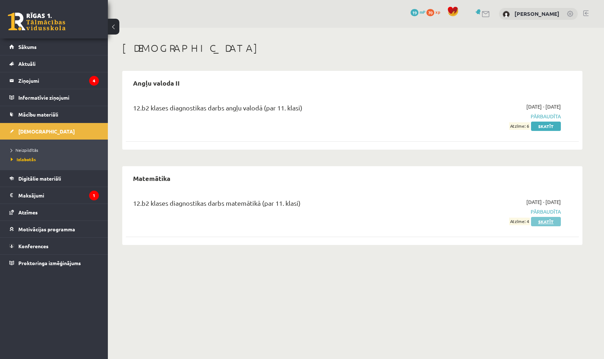
click at [549, 221] on link "Skatīt" at bounding box center [546, 221] width 30 height 9
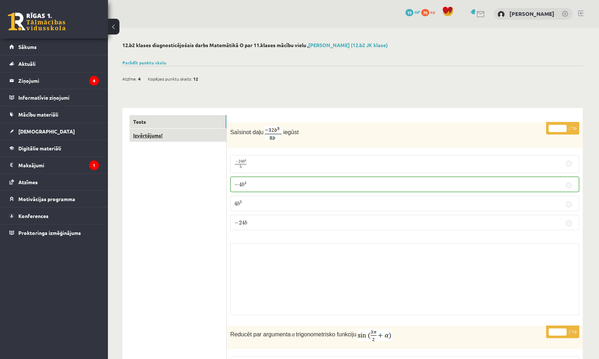
click at [206, 140] on link "Izvērtējums!" at bounding box center [177, 135] width 97 height 13
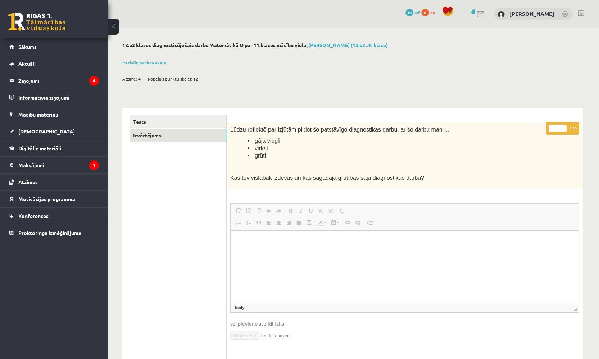
click at [345, 252] on html at bounding box center [404, 241] width 348 height 22
click at [187, 119] on link "Tests" at bounding box center [177, 121] width 97 height 13
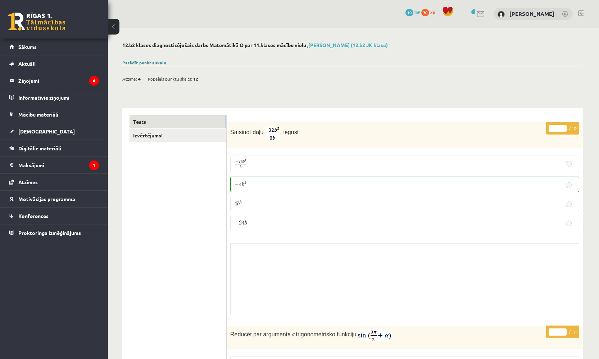
click at [130, 61] on link "Parādīt punktu skalu" at bounding box center [144, 63] width 44 height 6
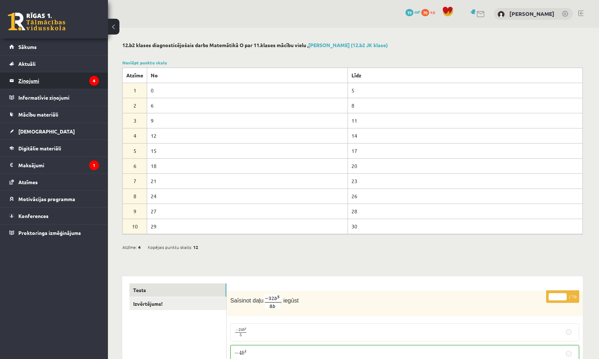
click at [75, 82] on legend "Ziņojumi 4" at bounding box center [58, 80] width 81 height 17
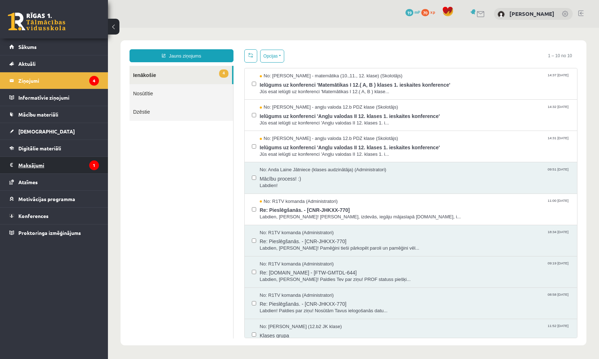
click at [81, 169] on legend "Maksājumi 1" at bounding box center [58, 165] width 81 height 17
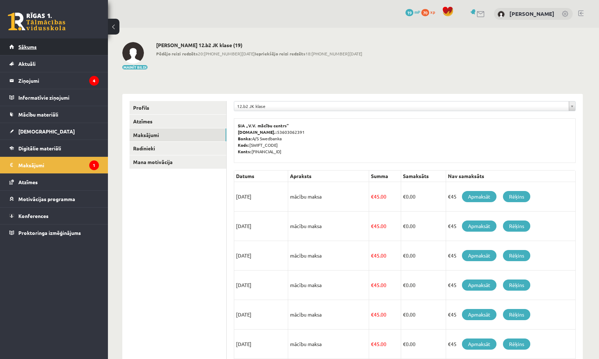
click at [32, 46] on span "Sākums" at bounding box center [27, 46] width 18 height 6
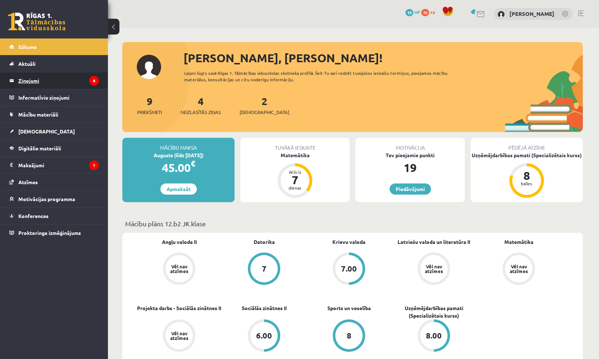
click at [58, 80] on legend "Ziņojumi 4" at bounding box center [58, 80] width 81 height 17
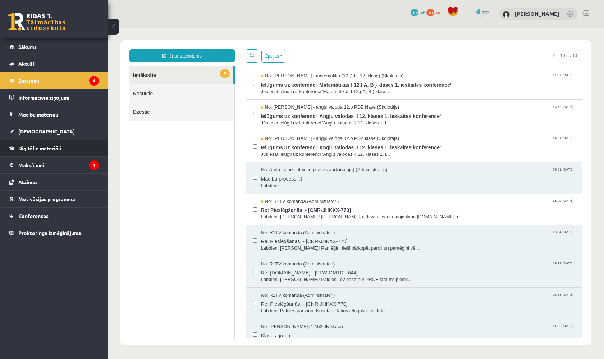
click at [50, 147] on span "Digitālie materiāli" at bounding box center [39, 148] width 43 height 6
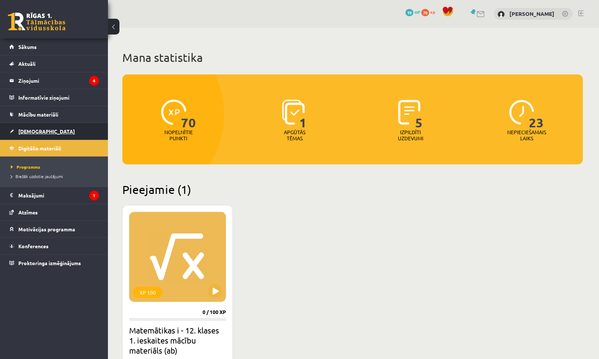
click at [32, 127] on link "[DEMOGRAPHIC_DATA]" at bounding box center [54, 131] width 90 height 17
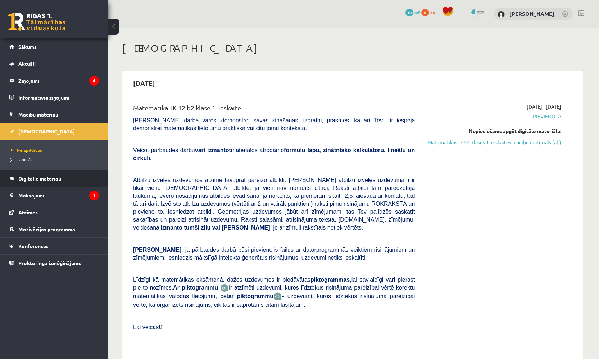
click at [37, 181] on link "Digitālie materiāli" at bounding box center [54, 178] width 90 height 17
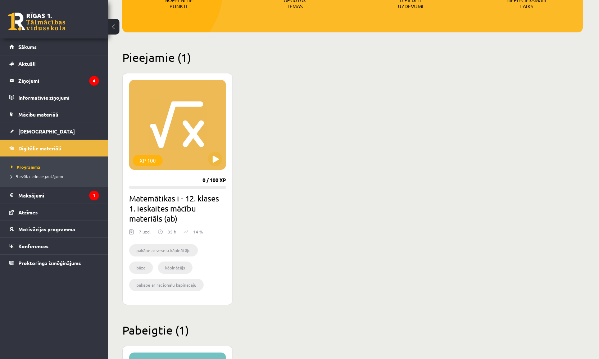
scroll to position [126, 0]
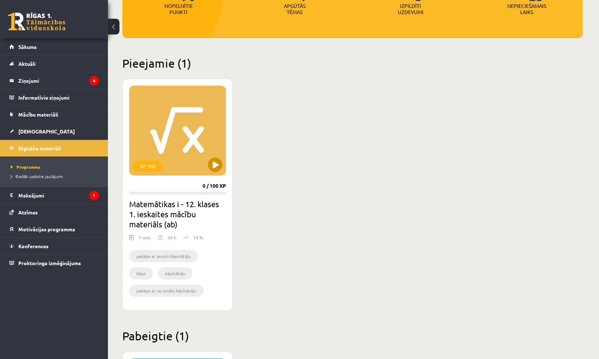
click at [217, 165] on button at bounding box center [215, 164] width 14 height 14
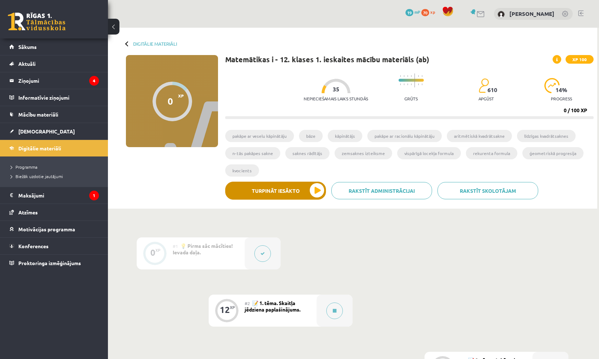
click at [318, 189] on button "Turpināt iesākto" at bounding box center [275, 191] width 101 height 18
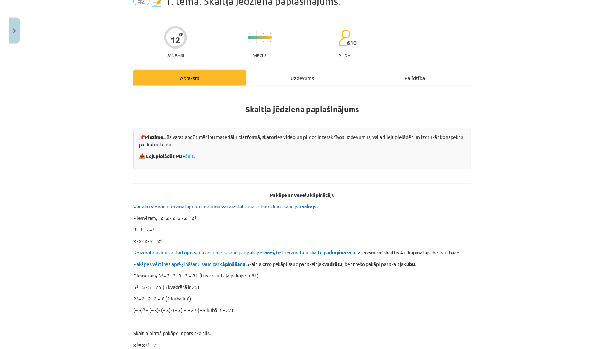
scroll to position [49, 0]
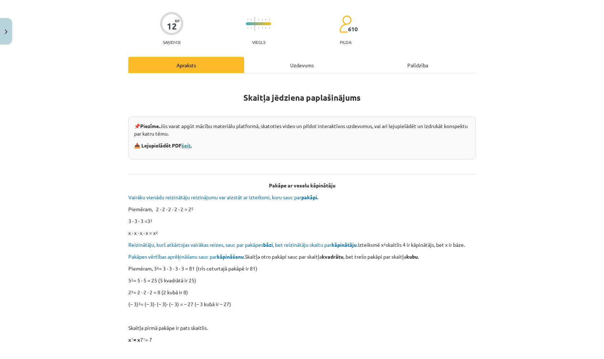
click at [185, 145] on link "šeit." at bounding box center [187, 145] width 10 height 6
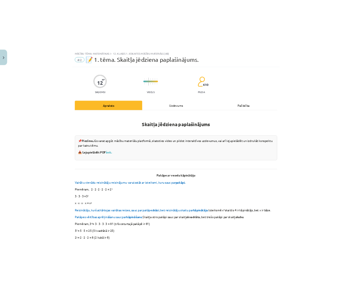
scroll to position [0, 0]
